Goal: Transaction & Acquisition: Purchase product/service

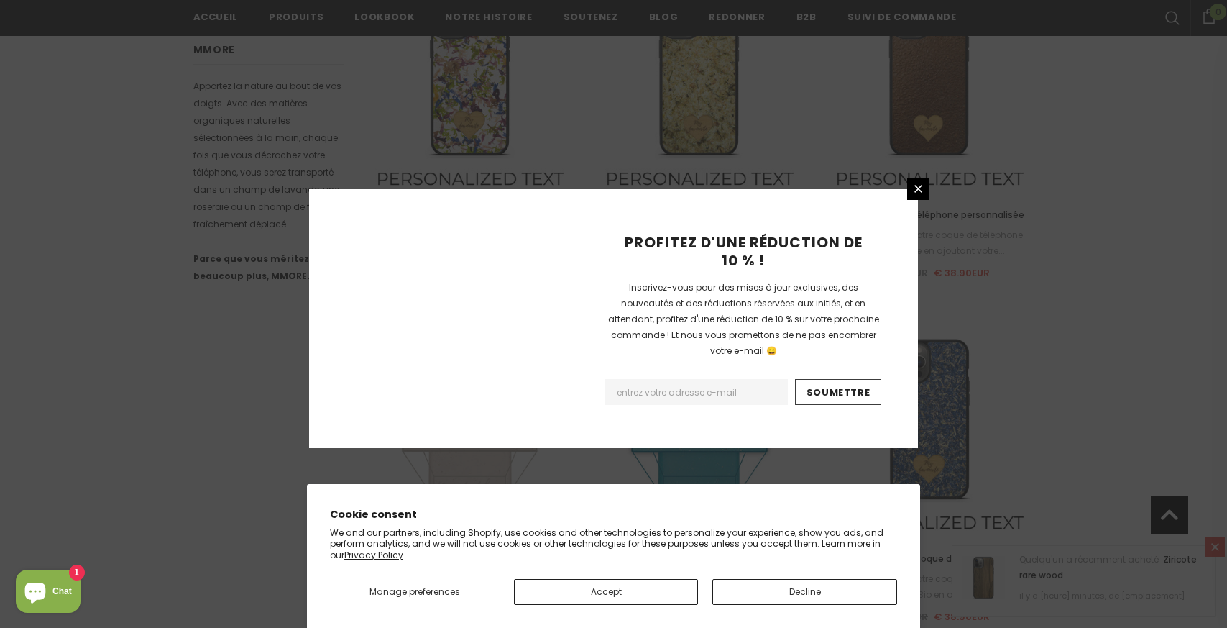
scroll to position [1646, 0]
